Goal: Browse casually: Explore the website without a specific task or goal

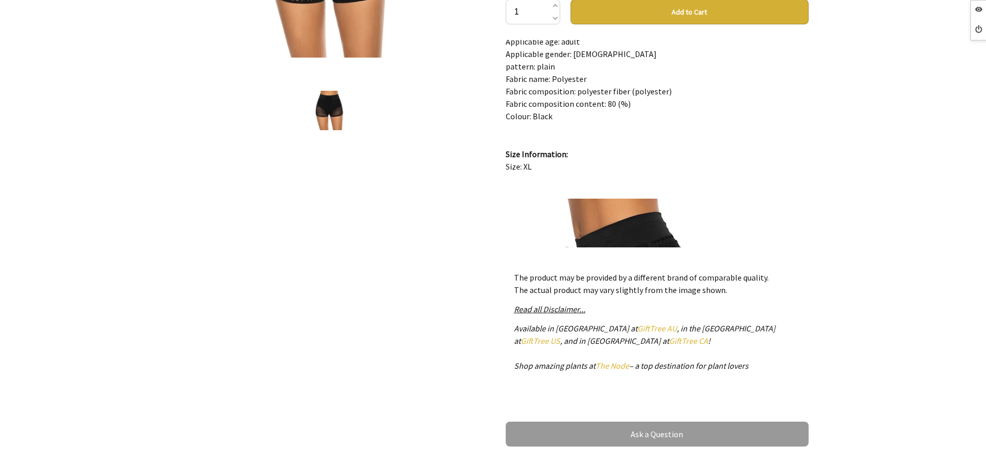
scroll to position [130, 0]
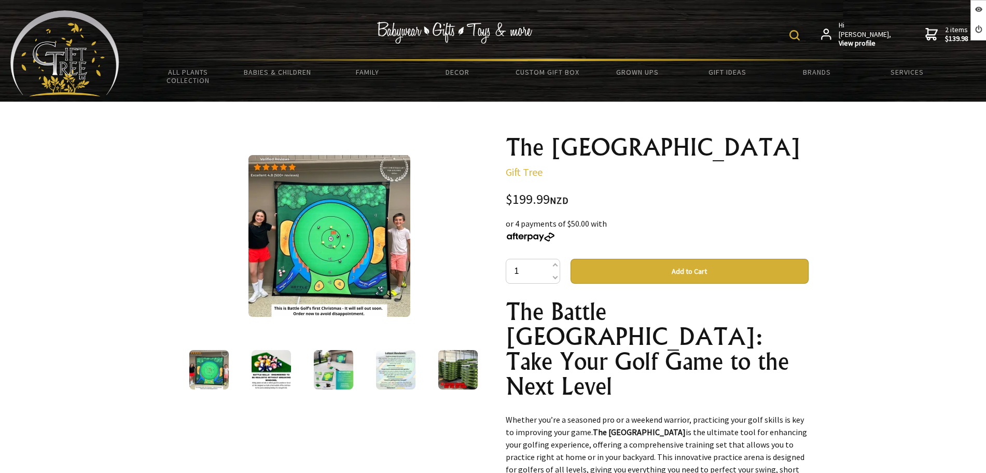
drag, startPoint x: 0, startPoint y: 0, endPoint x: 308, endPoint y: 366, distance: 478.3
click at [271, 374] on img at bounding box center [270, 369] width 39 height 39
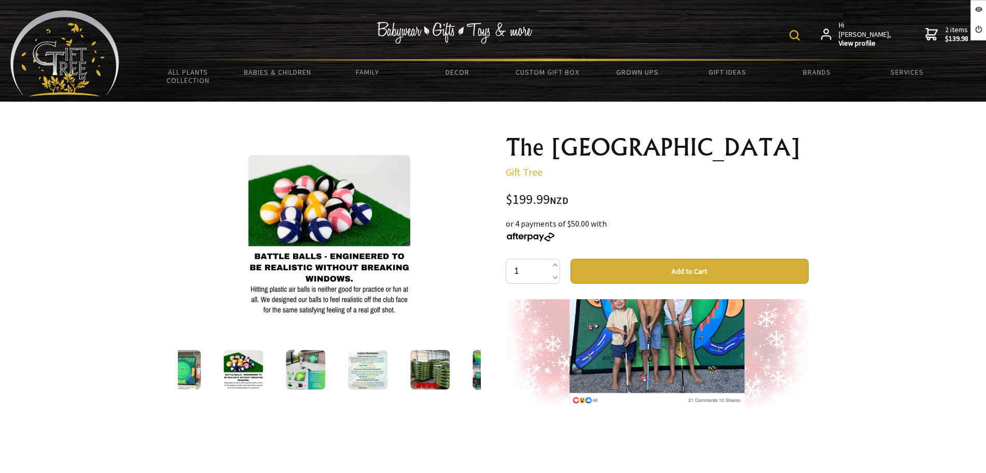
click at [90, 42] on img at bounding box center [64, 53] width 109 height 86
